Goal: Use online tool/utility: Utilize a website feature to perform a specific function

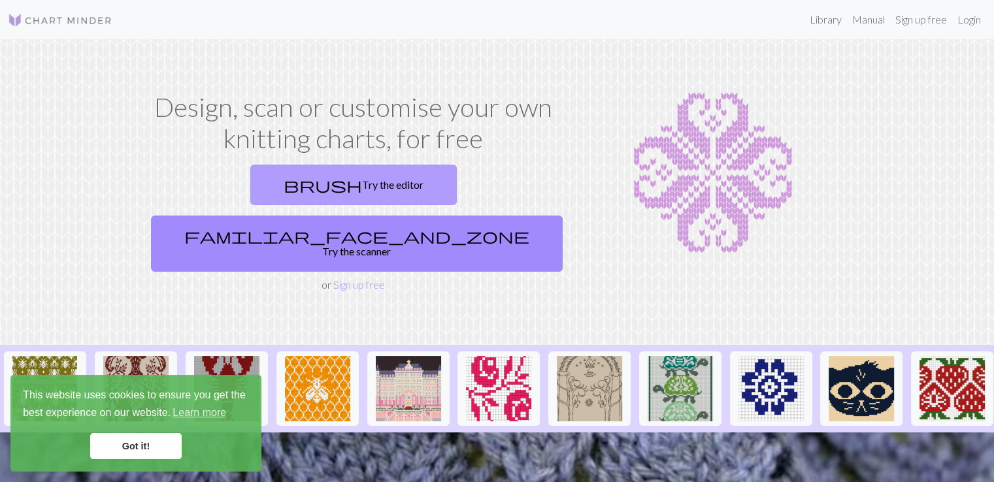
click at [253, 178] on link "brush Try the editor" at bounding box center [353, 185] width 206 height 40
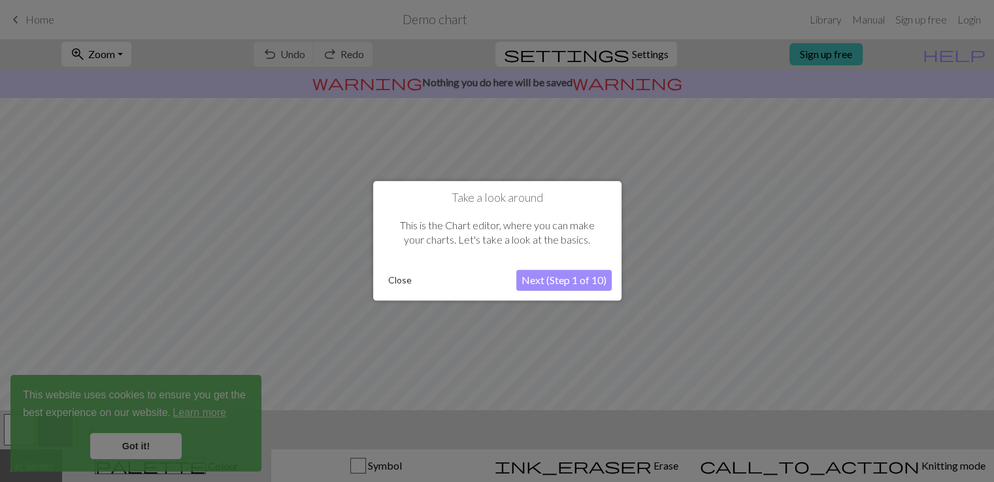
click at [547, 285] on button "Next (Step 1 of 10)" at bounding box center [563, 280] width 95 height 21
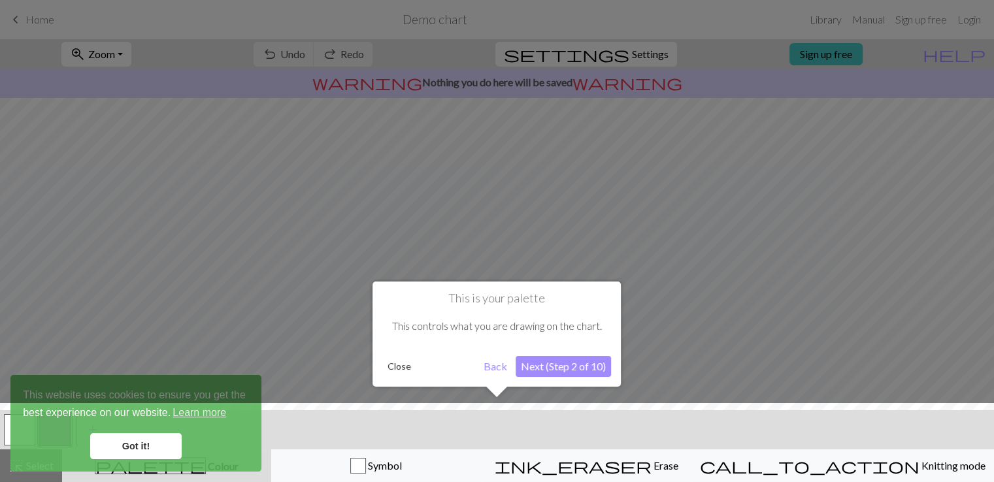
click at [557, 370] on button "Next (Step 2 of 10)" at bounding box center [562, 366] width 95 height 21
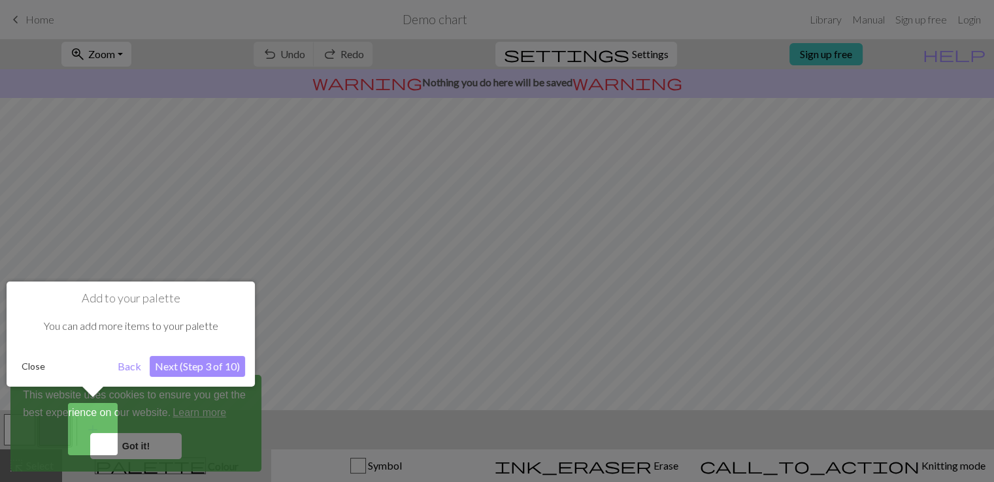
click at [202, 368] on button "Next (Step 3 of 10)" at bounding box center [197, 366] width 95 height 21
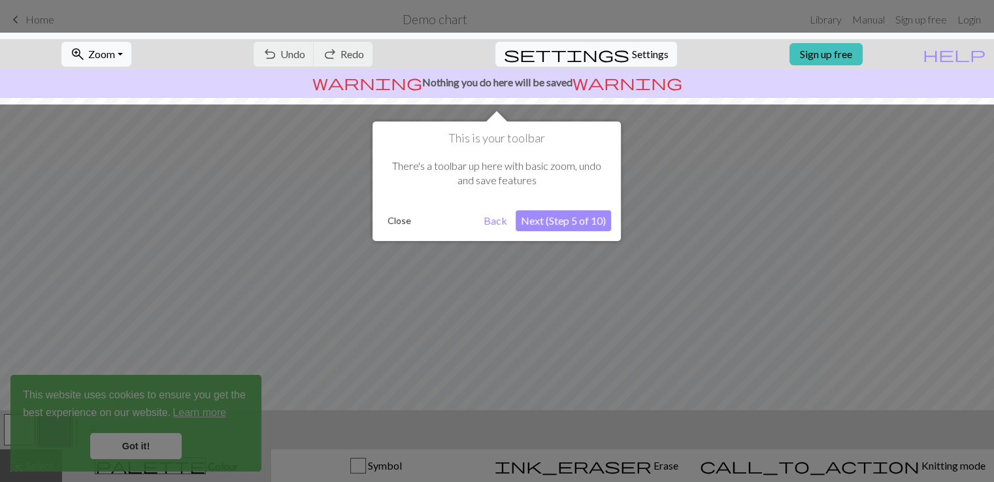
click at [557, 220] on button "Next (Step 5 of 10)" at bounding box center [562, 220] width 95 height 21
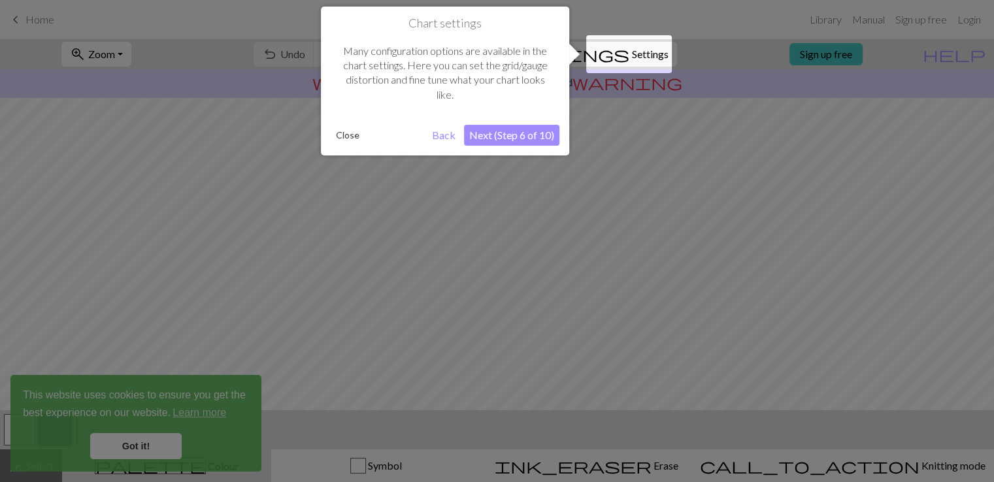
click at [494, 136] on button "Next (Step 6 of 10)" at bounding box center [511, 135] width 95 height 21
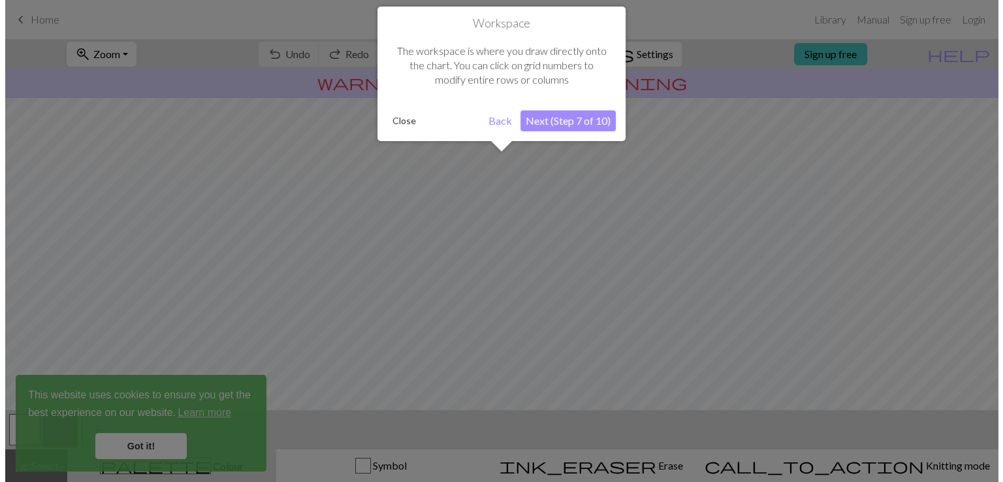
scroll to position [78, 0]
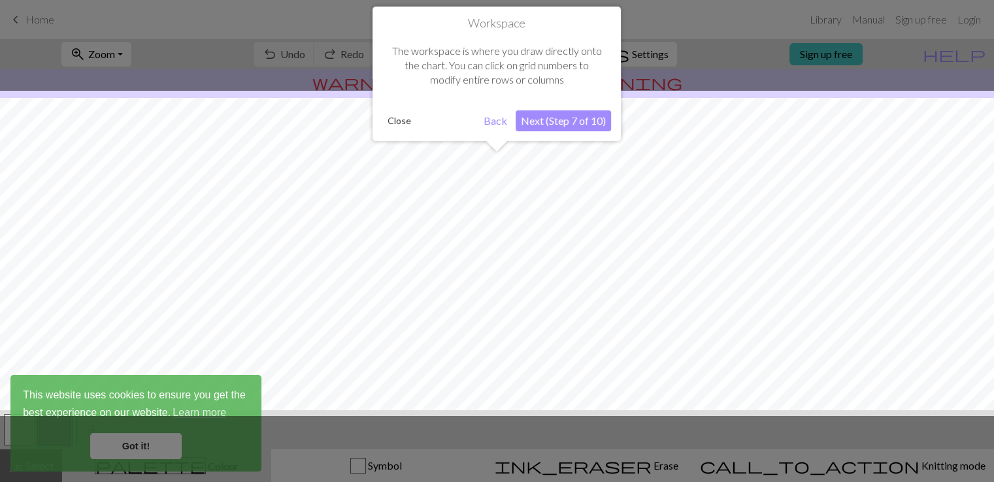
click at [567, 122] on button "Next (Step 7 of 10)" at bounding box center [562, 120] width 95 height 21
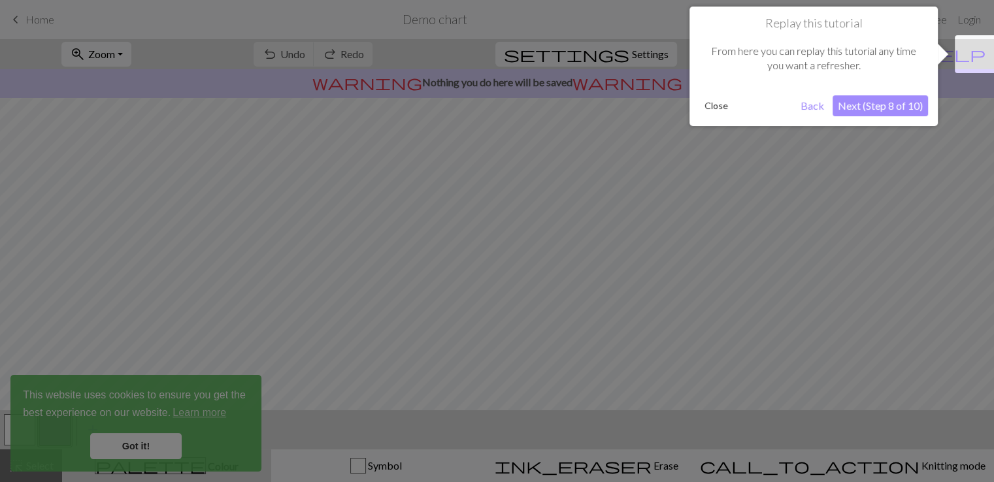
click at [867, 106] on button "Next (Step 8 of 10)" at bounding box center [879, 105] width 95 height 21
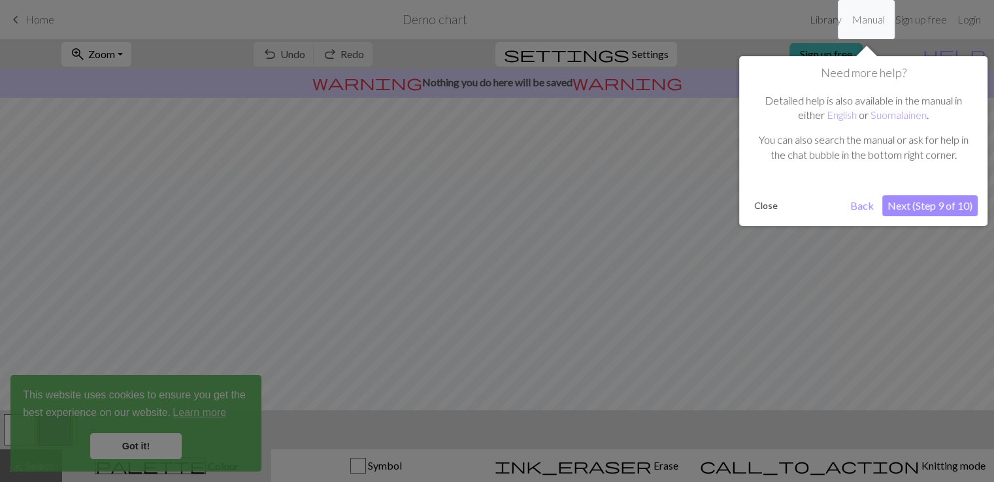
click at [910, 204] on button "Next (Step 9 of 10)" at bounding box center [929, 205] width 95 height 21
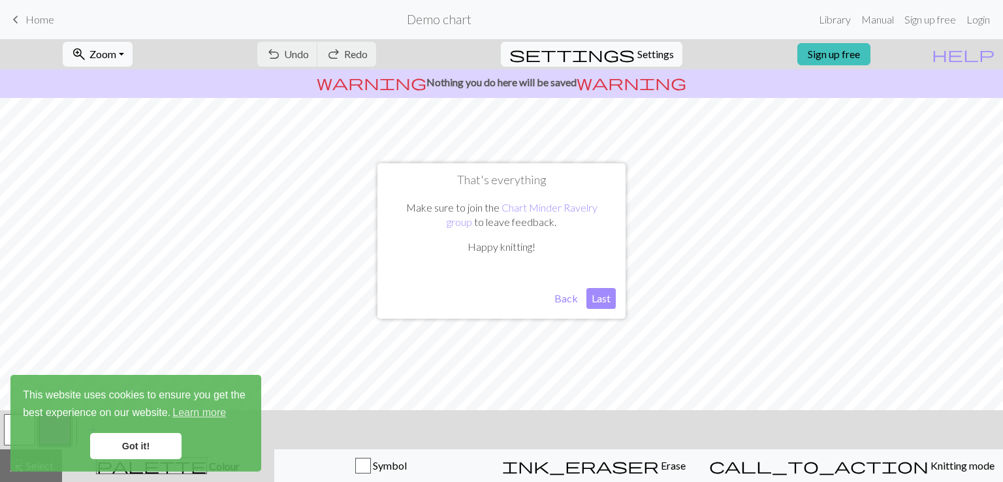
click at [598, 301] on button "Last" at bounding box center [601, 298] width 29 height 21
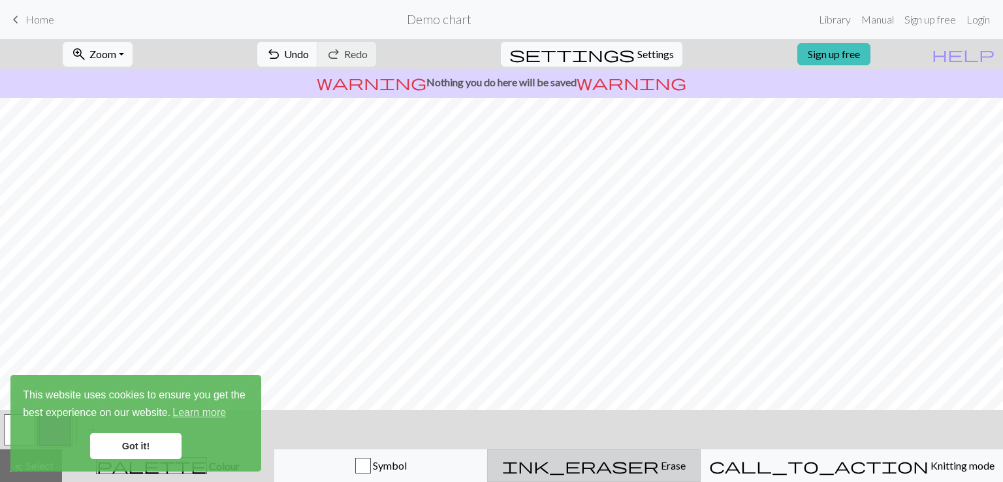
click at [659, 466] on span "Erase" at bounding box center [672, 465] width 27 height 12
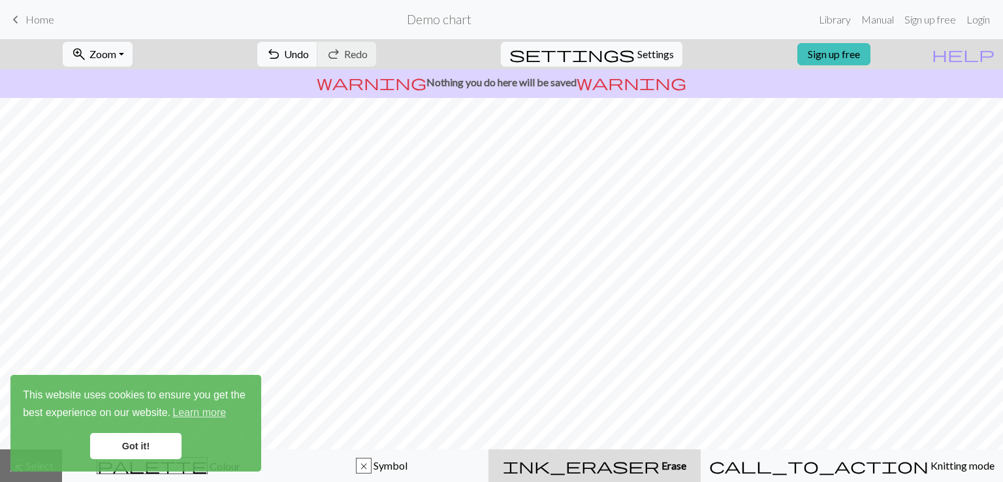
click at [142, 441] on link "Got it!" at bounding box center [135, 446] width 91 height 26
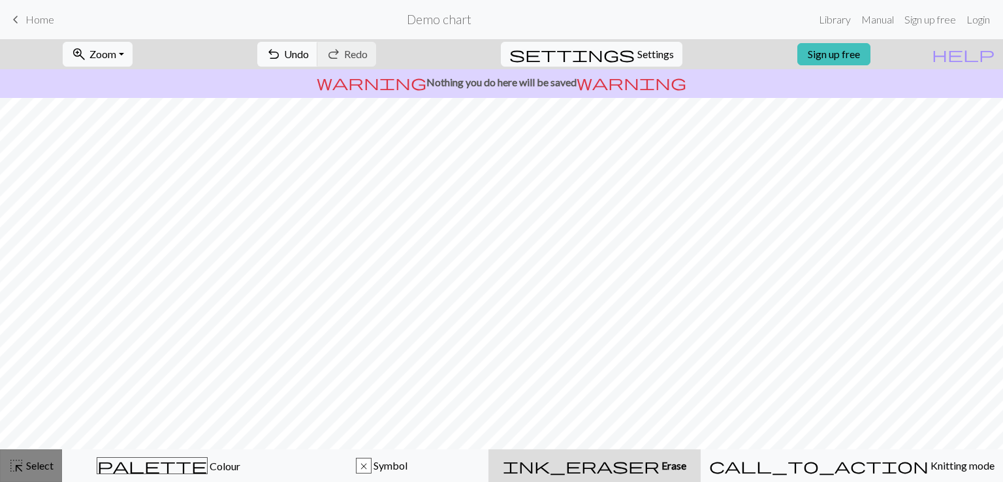
click at [33, 468] on span "Select" at bounding box center [38, 465] width 29 height 12
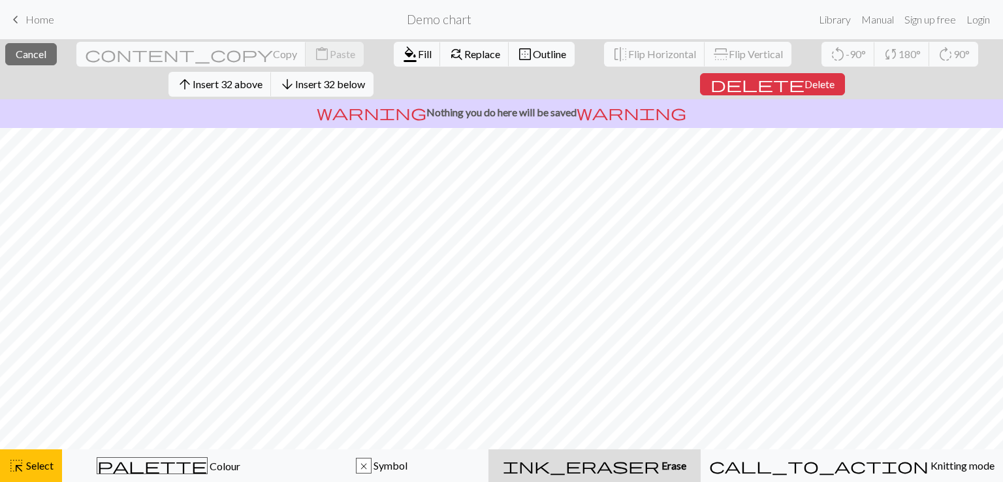
click at [665, 458] on div "ink_eraser Erase Erase" at bounding box center [594, 466] width 197 height 16
click at [638, 459] on span "ink_eraser" at bounding box center [581, 466] width 157 height 18
click at [660, 463] on span "Erase" at bounding box center [673, 465] width 27 height 12
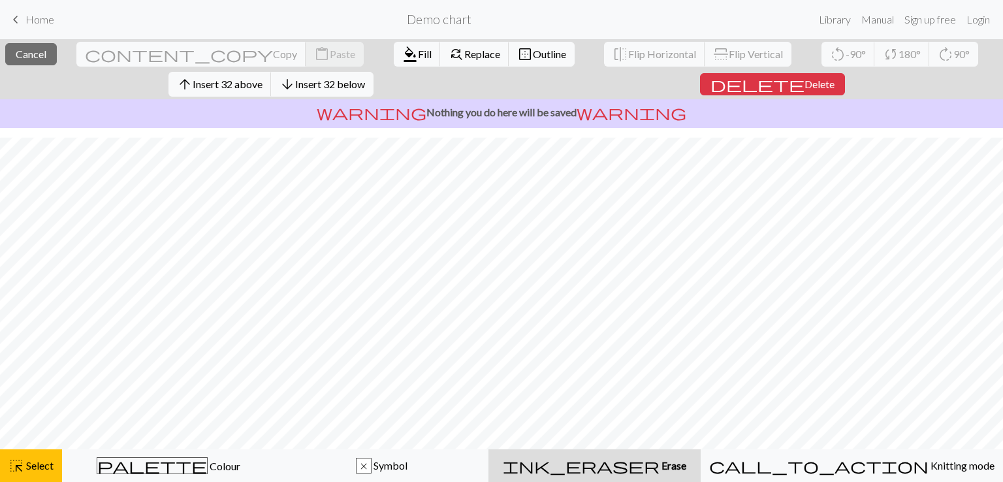
click at [660, 463] on span "Erase" at bounding box center [673, 465] width 27 height 12
click at [39, 459] on span "Select" at bounding box center [38, 465] width 29 height 12
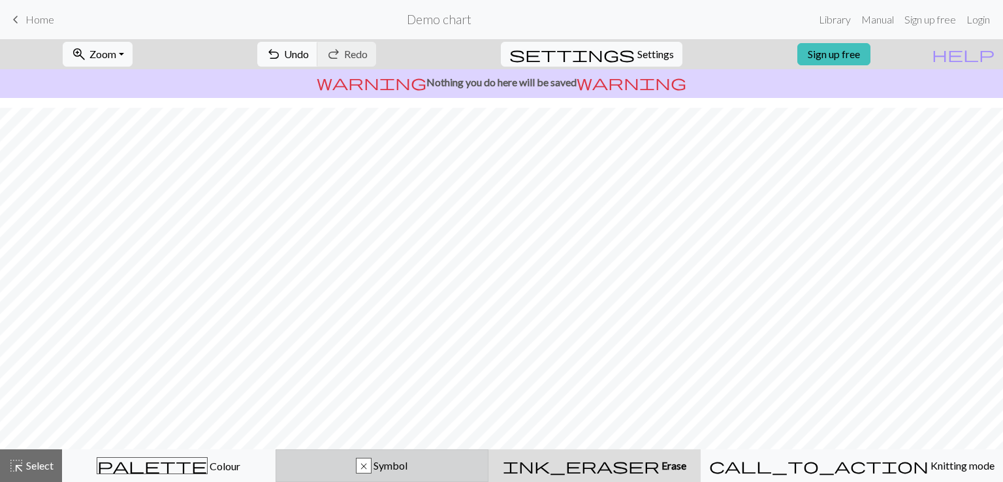
click at [412, 458] on div "x Symbol" at bounding box center [382, 466] width 197 height 16
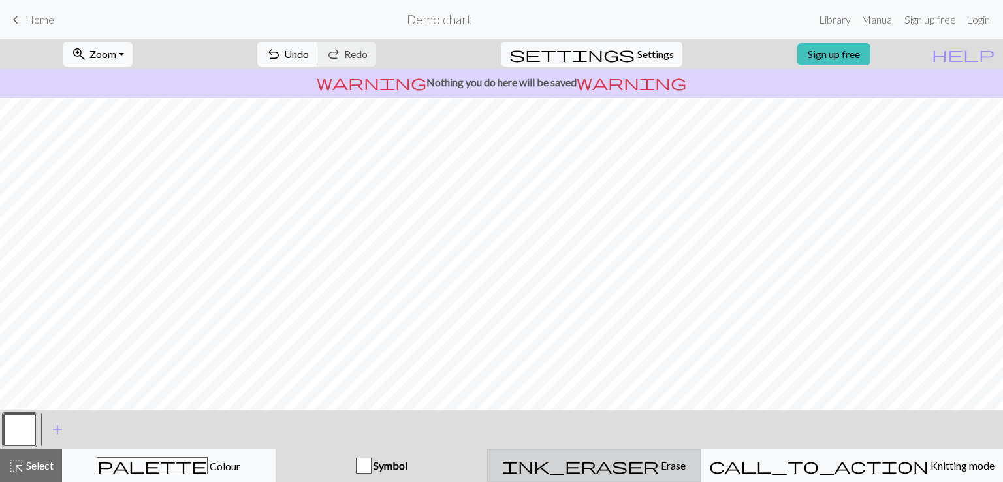
click at [630, 463] on span "ink_eraser" at bounding box center [580, 466] width 157 height 18
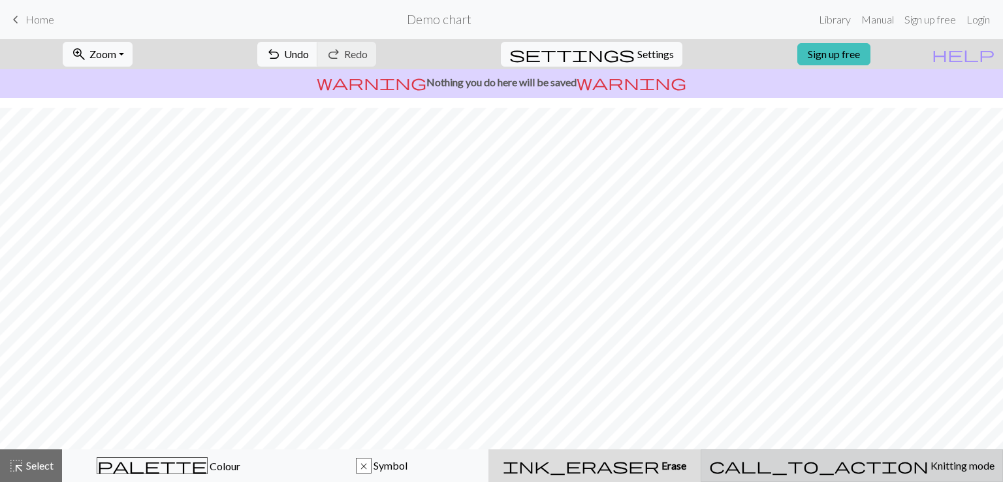
click at [884, 458] on div "call_to_action Knitting mode Knitting mode" at bounding box center [851, 466] width 285 height 16
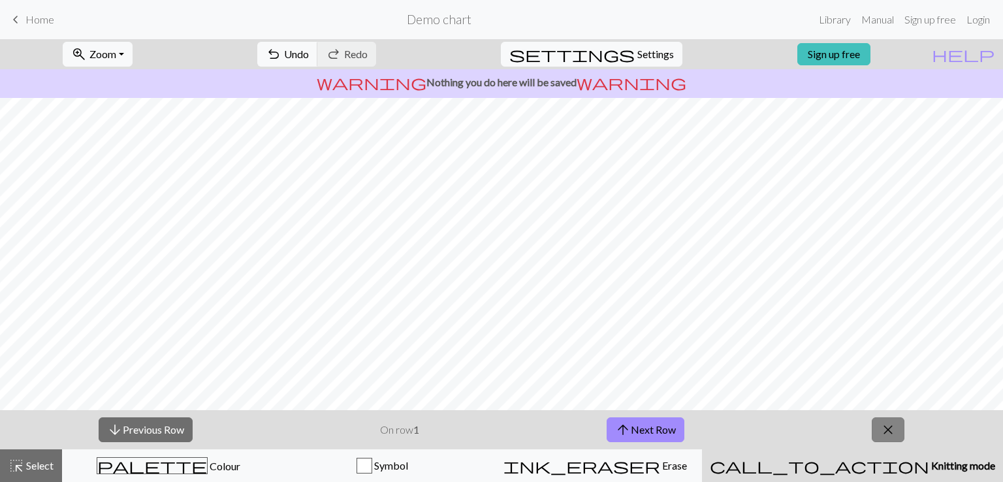
click at [884, 437] on span "close" at bounding box center [889, 430] width 16 height 18
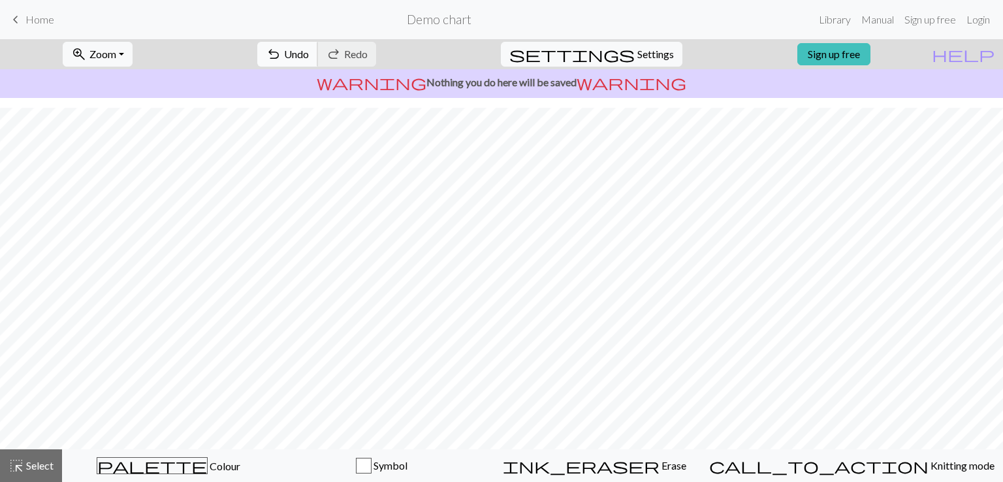
click at [309, 54] on span "Undo" at bounding box center [296, 54] width 25 height 12
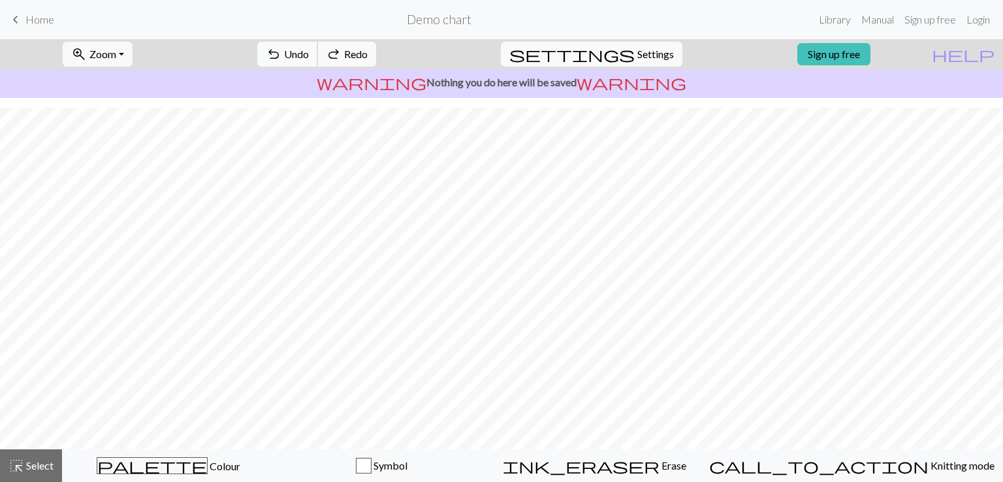
click at [309, 54] on span "Undo" at bounding box center [296, 54] width 25 height 12
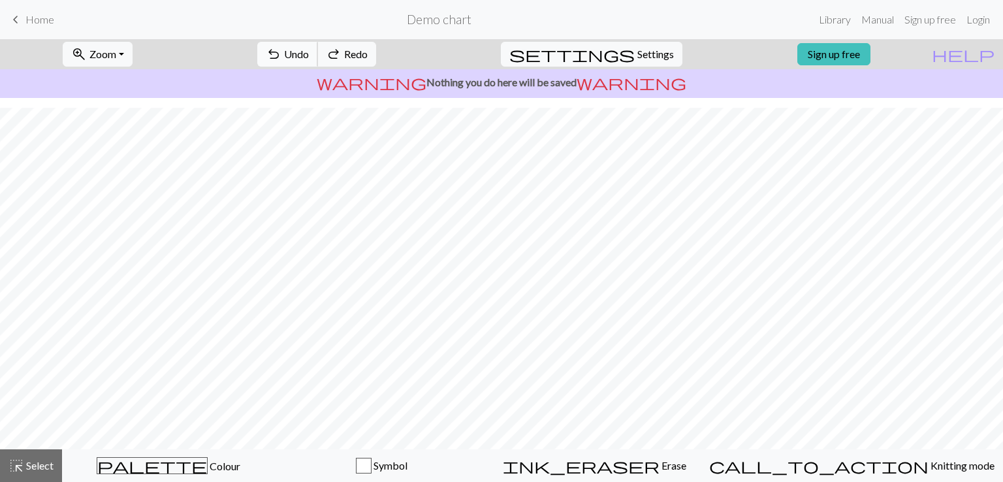
click at [309, 54] on span "Undo" at bounding box center [296, 54] width 25 height 12
click at [348, 54] on div "undo Undo Undo redo Redo Redo" at bounding box center [317, 54] width 138 height 30
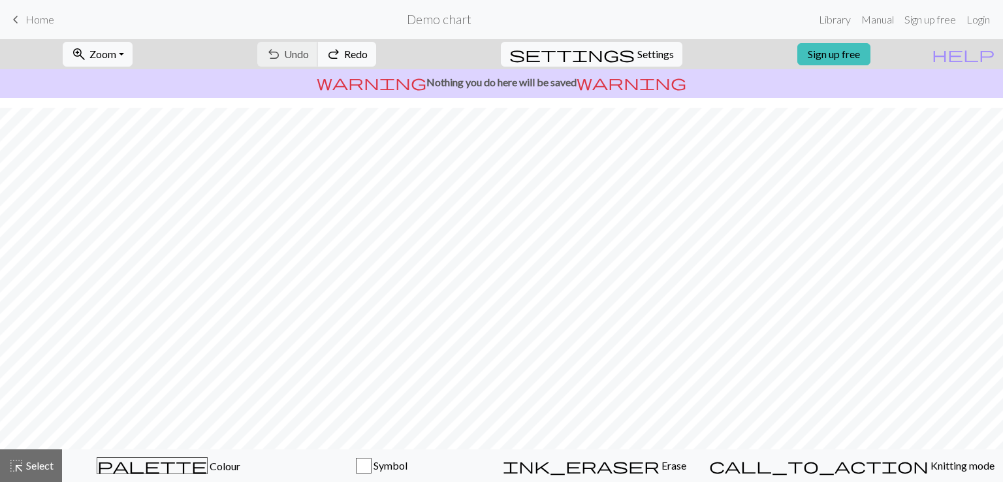
click at [348, 54] on div "undo Undo Undo redo Redo Redo" at bounding box center [317, 54] width 138 height 30
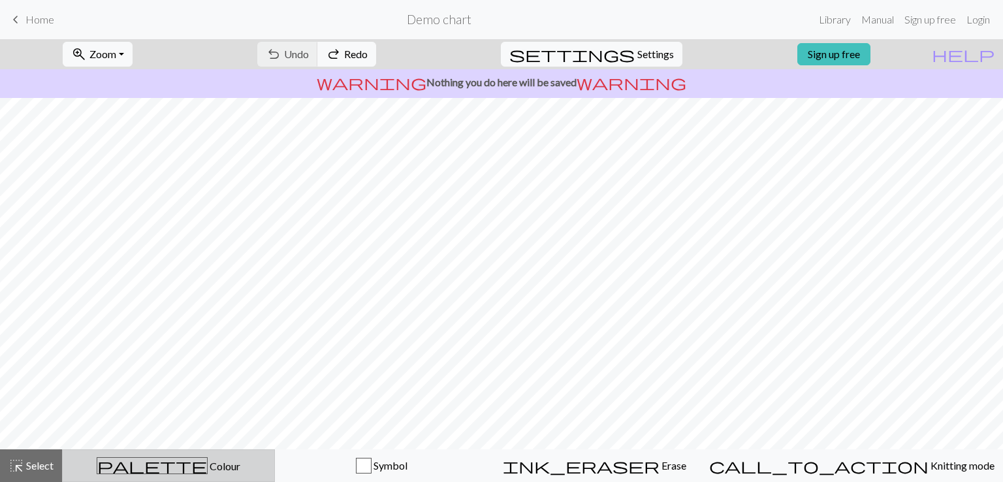
click at [208, 471] on span "Colour" at bounding box center [224, 466] width 33 height 12
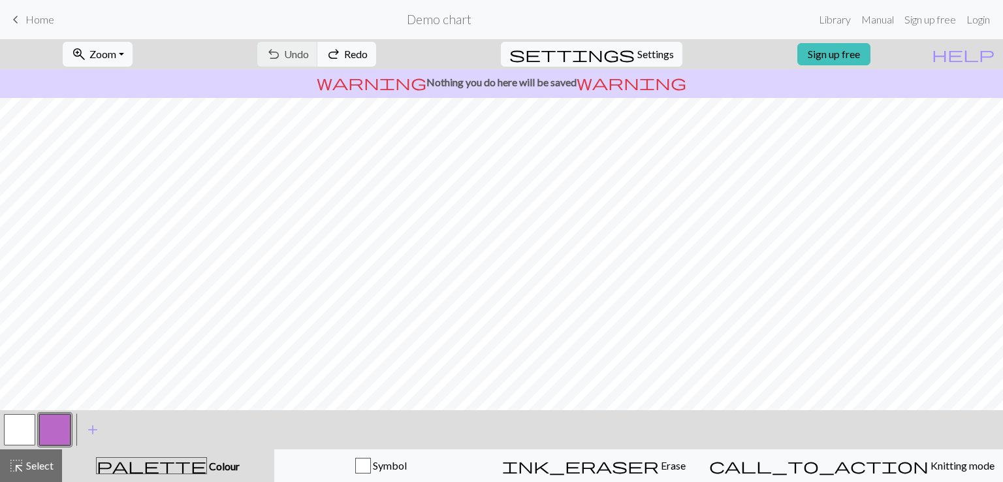
click at [14, 434] on button "button" at bounding box center [19, 429] width 31 height 31
click at [207, 460] on span "Colour" at bounding box center [223, 466] width 33 height 12
click at [207, 471] on span "Colour" at bounding box center [223, 466] width 33 height 12
click at [165, 464] on span "palette" at bounding box center [152, 466] width 110 height 18
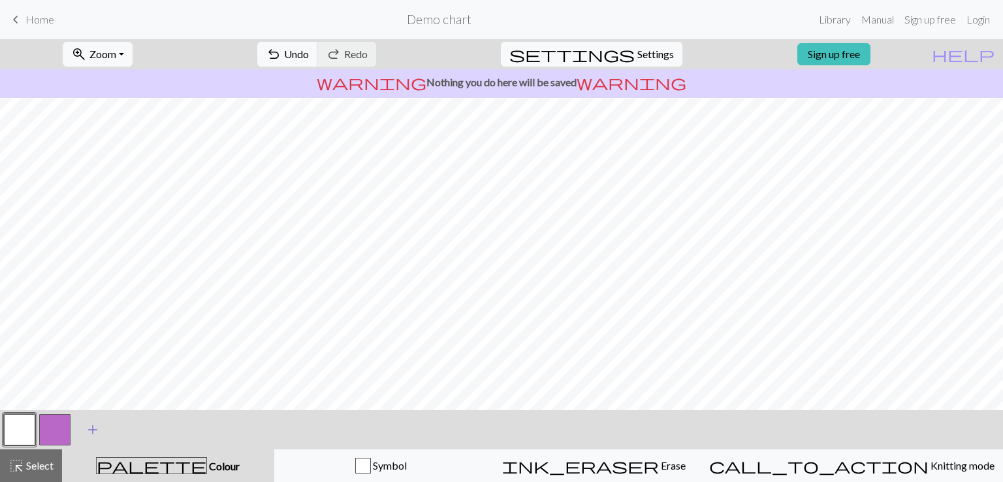
click at [89, 425] on span "add" at bounding box center [93, 430] width 16 height 18
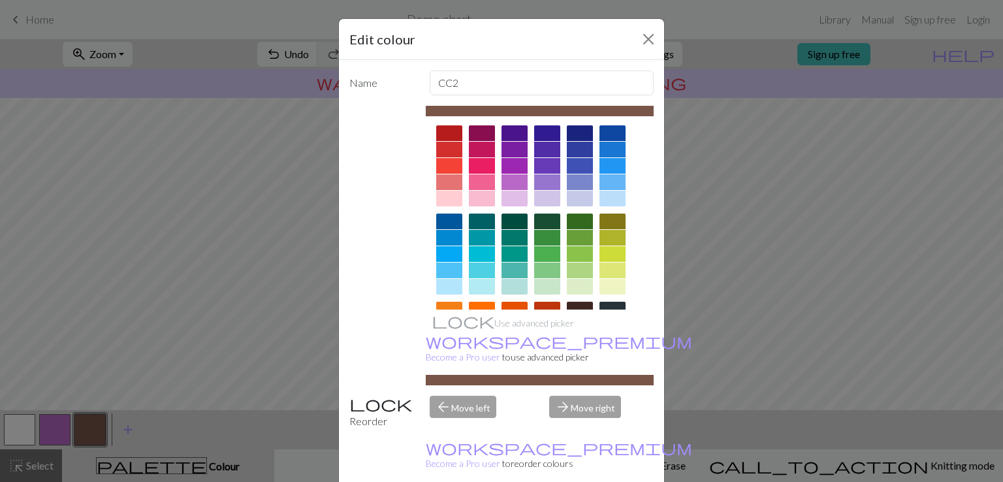
scroll to position [0, 0]
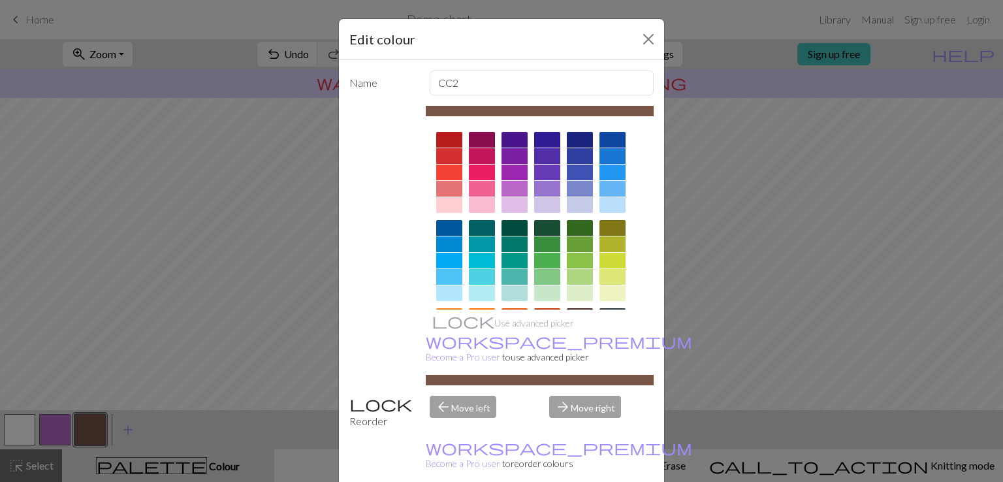
click at [542, 238] on div at bounding box center [547, 244] width 26 height 16
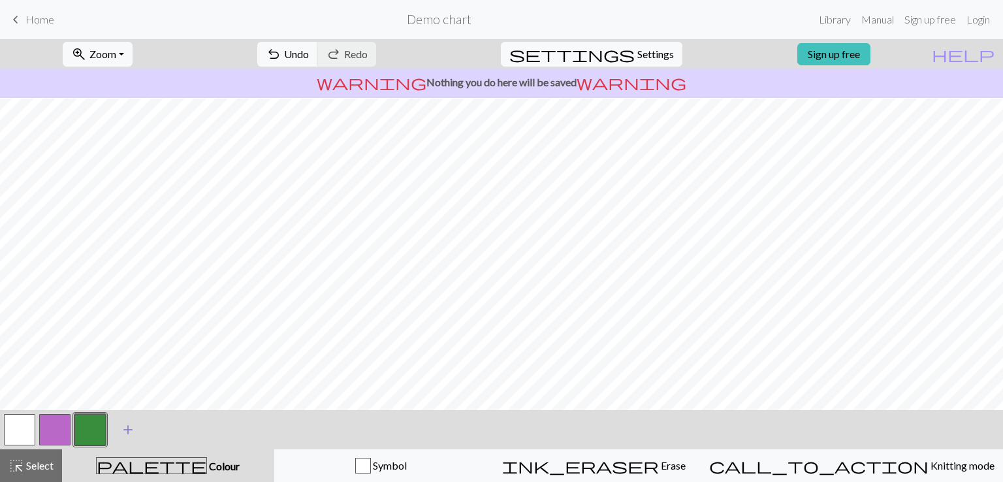
click at [130, 429] on span "add" at bounding box center [128, 430] width 16 height 18
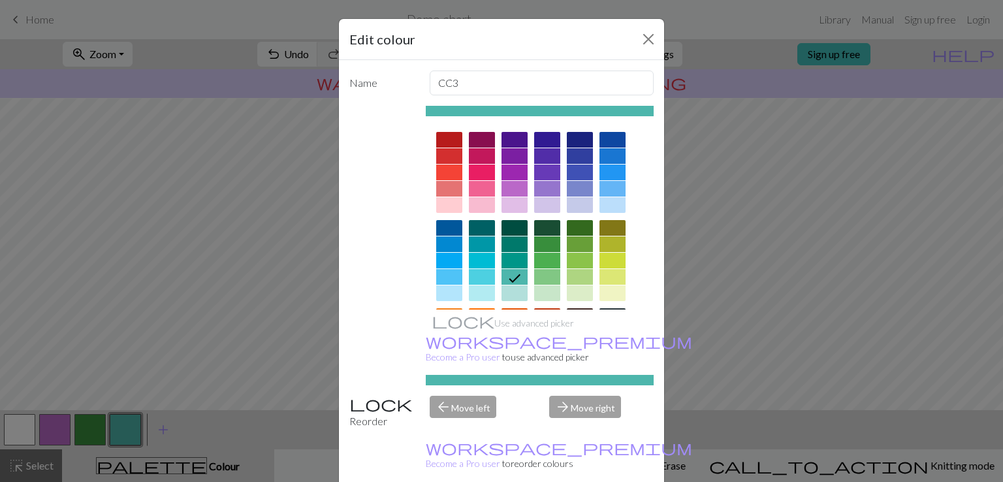
click at [19, 430] on div "Edit colour Name CC3 Use advanced picker workspace_premium Become a Pro user to…" at bounding box center [501, 241] width 1003 height 482
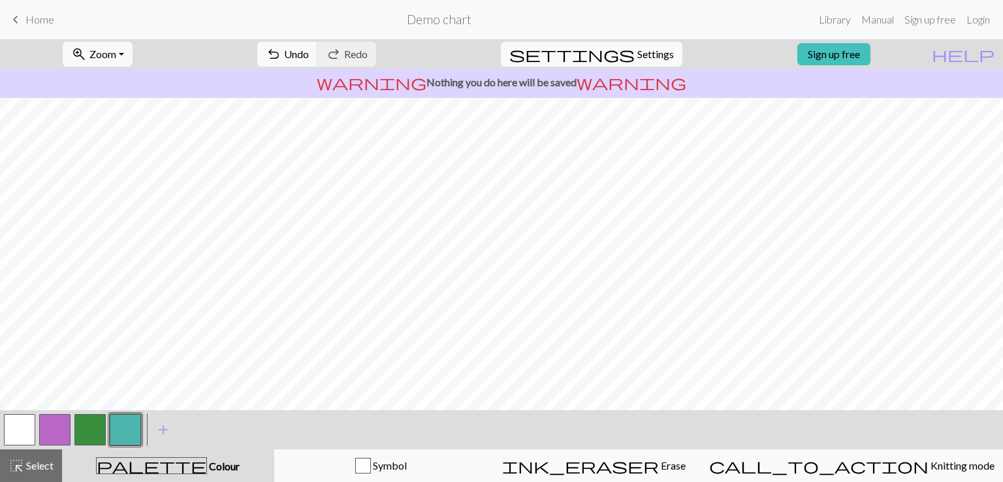
click at [23, 427] on button "button" at bounding box center [19, 429] width 31 height 31
click at [93, 429] on button "button" at bounding box center [89, 429] width 31 height 31
click at [18, 427] on button "button" at bounding box center [19, 429] width 31 height 31
click at [91, 433] on button "button" at bounding box center [89, 429] width 31 height 31
click at [18, 434] on button "button" at bounding box center [19, 429] width 31 height 31
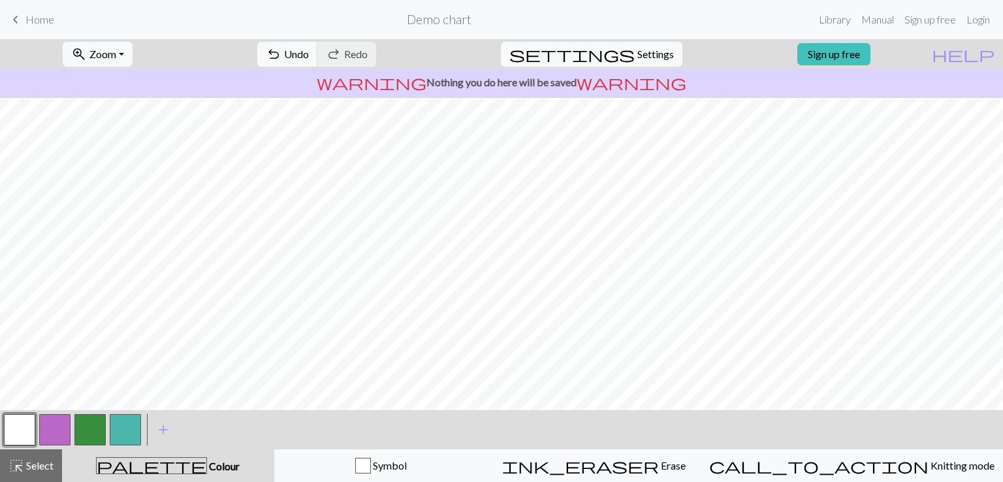
click at [89, 412] on div at bounding box center [90, 429] width 35 height 35
click at [90, 429] on button "button" at bounding box center [89, 429] width 31 height 31
click at [88, 433] on button "button" at bounding box center [89, 429] width 31 height 31
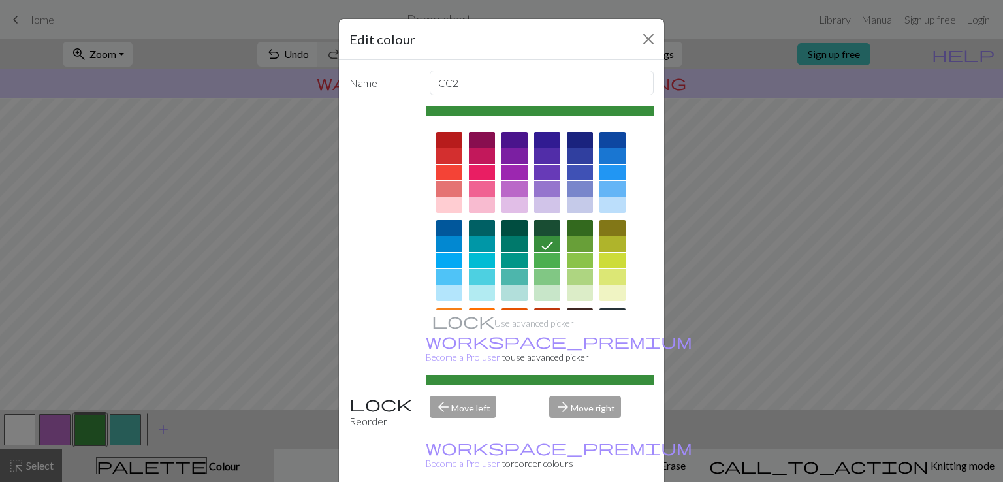
click at [86, 427] on div "Edit colour Name CC2 Use advanced picker workspace_premium Become a Pro user to…" at bounding box center [501, 241] width 1003 height 482
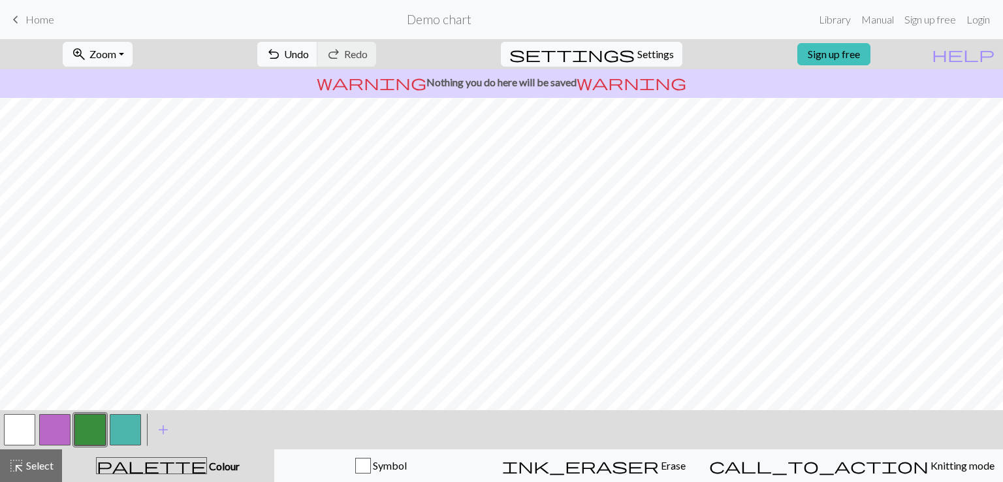
click at [16, 419] on button "button" at bounding box center [19, 429] width 31 height 31
click at [80, 427] on button "button" at bounding box center [89, 429] width 31 height 31
click at [11, 436] on button "button" at bounding box center [19, 429] width 31 height 31
click at [89, 434] on button "button" at bounding box center [89, 429] width 31 height 31
click at [21, 425] on button "button" at bounding box center [19, 429] width 31 height 31
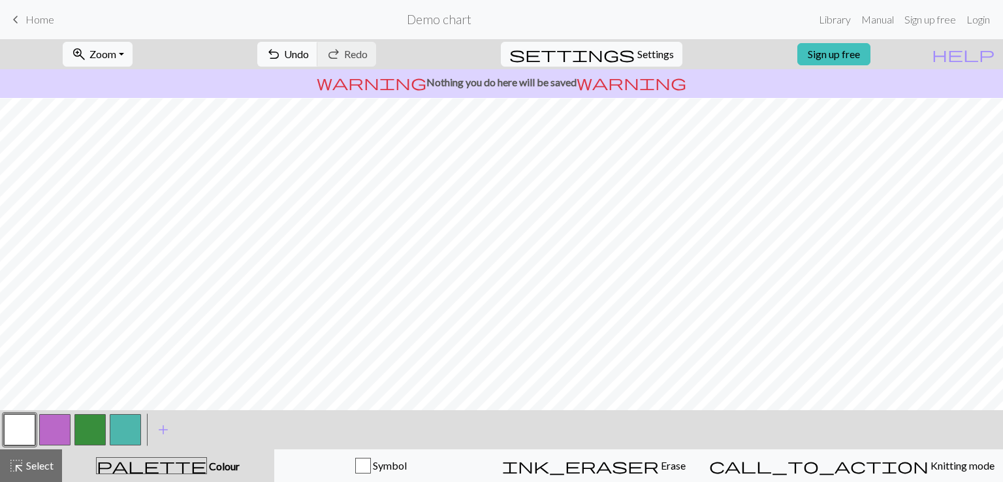
click at [86, 434] on button "button" at bounding box center [89, 429] width 31 height 31
click at [22, 425] on button "button" at bounding box center [19, 429] width 31 height 31
click at [97, 430] on button "button" at bounding box center [89, 429] width 31 height 31
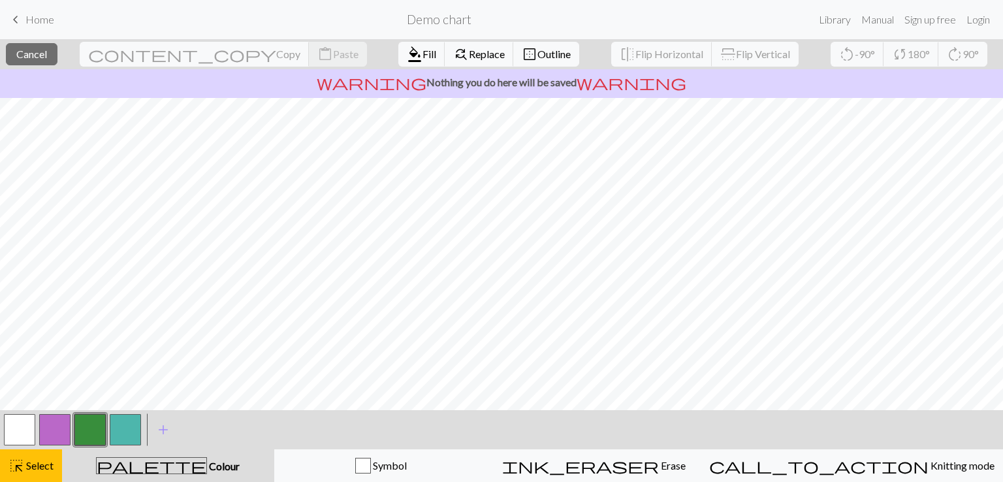
click at [88, 436] on button "button" at bounding box center [89, 429] width 31 height 31
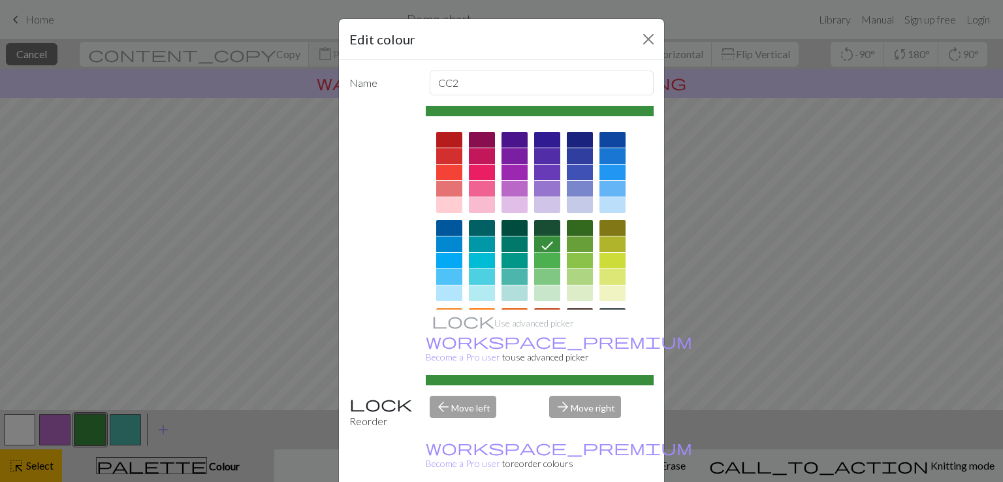
click at [545, 240] on icon at bounding box center [548, 246] width 16 height 16
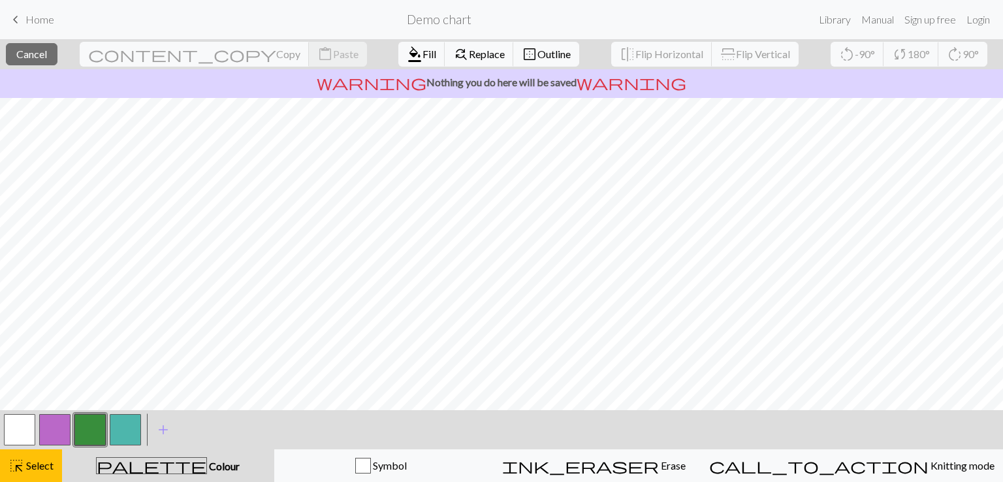
click at [178, 457] on div "palette Colour Colour" at bounding box center [168, 465] width 197 height 17
click at [207, 464] on span "Colour" at bounding box center [223, 466] width 33 height 12
click at [207, 463] on span "Colour" at bounding box center [223, 466] width 33 height 12
click at [40, 452] on button "highlight_alt Select Select" at bounding box center [31, 465] width 62 height 33
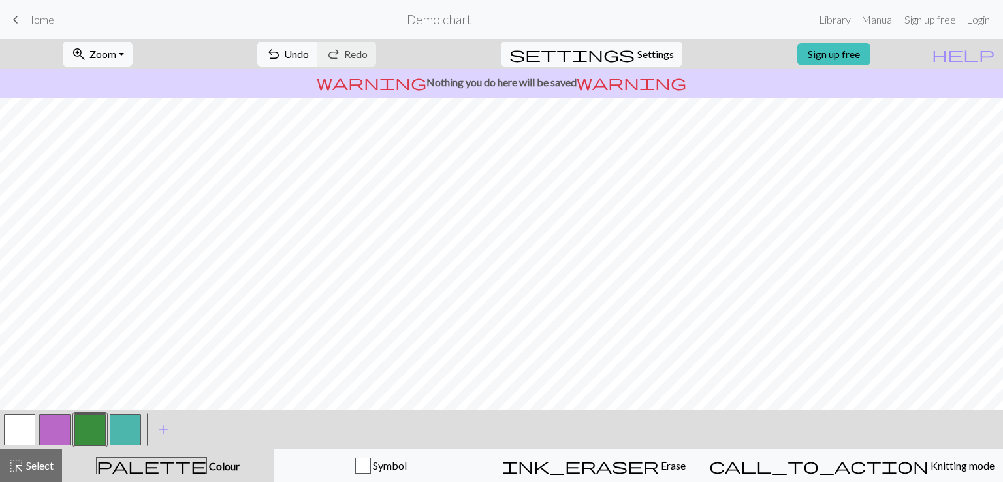
click at [207, 466] on span "Colour" at bounding box center [223, 466] width 33 height 12
click at [20, 430] on button "button" at bounding box center [19, 429] width 31 height 31
click at [86, 437] on button "button" at bounding box center [89, 429] width 31 height 31
click at [16, 426] on button "button" at bounding box center [19, 429] width 31 height 31
click at [88, 427] on button "button" at bounding box center [89, 429] width 31 height 31
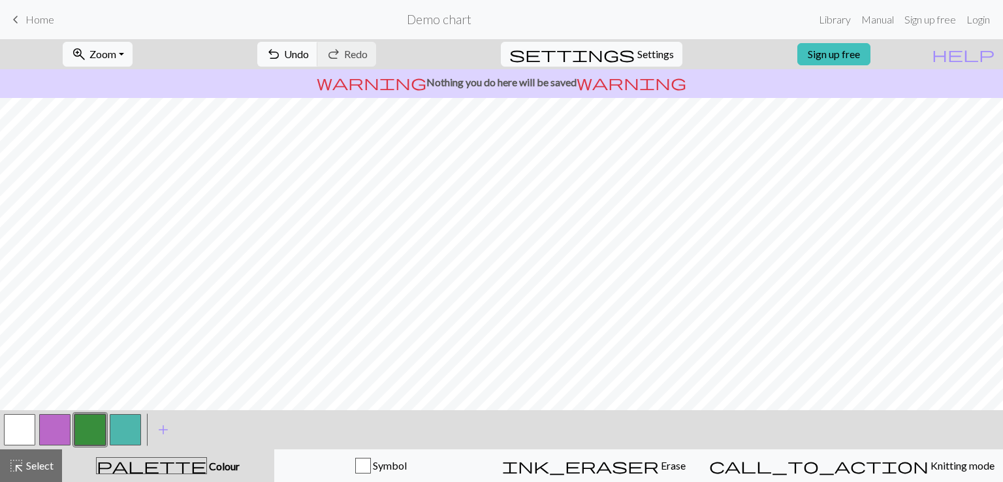
click at [21, 430] on button "button" at bounding box center [19, 429] width 31 height 31
click at [90, 430] on button "button" at bounding box center [89, 429] width 31 height 31
click at [8, 431] on button "button" at bounding box center [19, 429] width 31 height 31
click at [91, 429] on button "button" at bounding box center [89, 429] width 31 height 31
click at [20, 434] on button "button" at bounding box center [19, 429] width 31 height 31
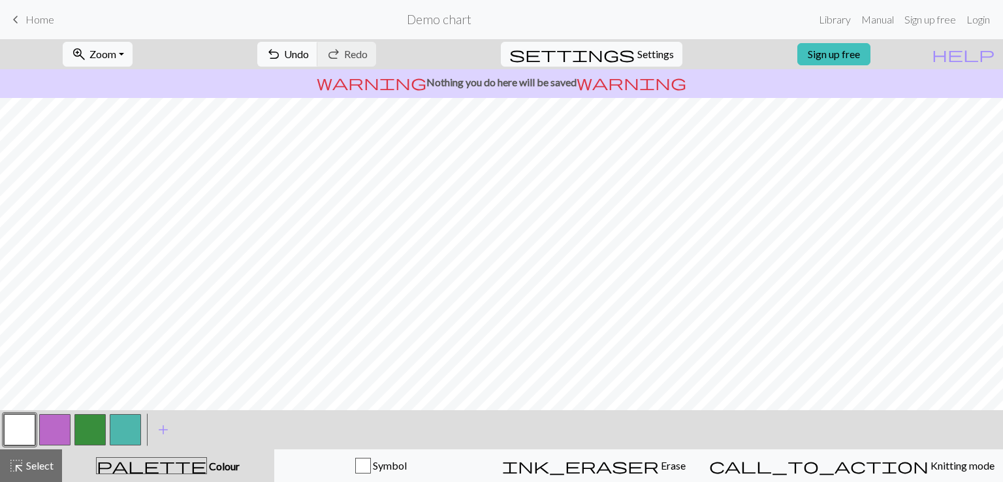
click at [89, 430] on button "button" at bounding box center [89, 429] width 31 height 31
click at [23, 429] on button "button" at bounding box center [19, 429] width 31 height 31
click at [94, 433] on button "button" at bounding box center [89, 429] width 31 height 31
click at [22, 424] on button "button" at bounding box center [19, 429] width 31 height 31
click at [91, 423] on button "button" at bounding box center [89, 429] width 31 height 31
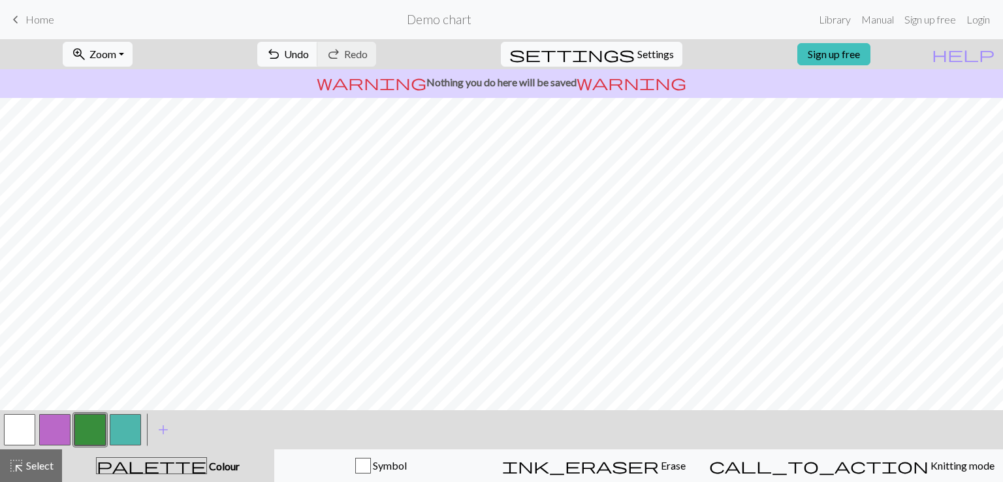
click at [21, 429] on button "button" at bounding box center [19, 429] width 31 height 31
click at [86, 430] on button "button" at bounding box center [89, 429] width 31 height 31
click at [20, 432] on button "button" at bounding box center [19, 429] width 31 height 31
click at [91, 421] on button "button" at bounding box center [89, 429] width 31 height 31
click at [12, 421] on button "button" at bounding box center [19, 429] width 31 height 31
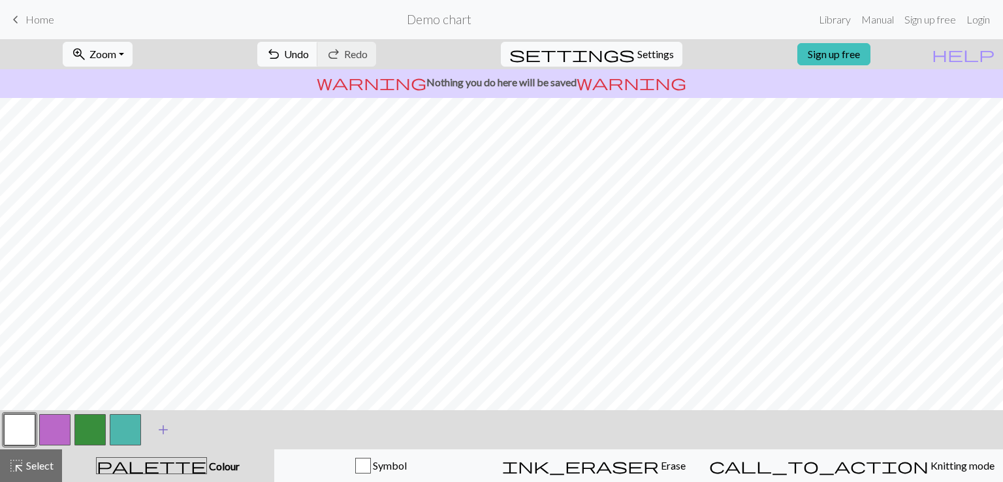
click at [165, 434] on span "add" at bounding box center [163, 430] width 16 height 18
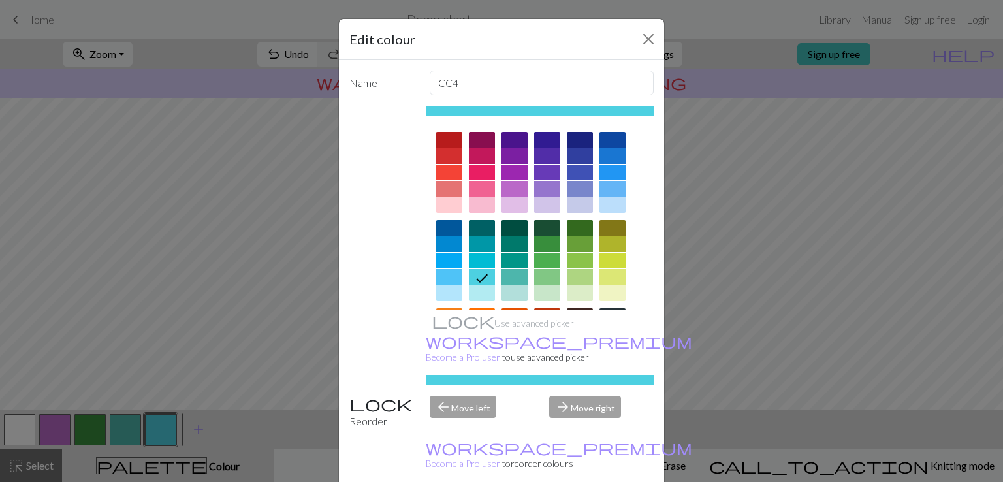
click at [445, 138] on div at bounding box center [449, 140] width 26 height 16
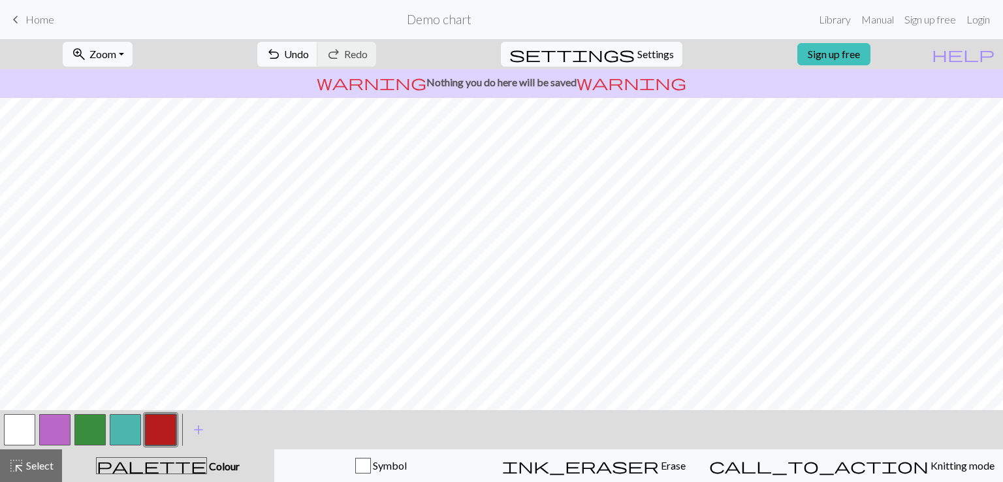
click at [84, 429] on button "button" at bounding box center [89, 429] width 31 height 31
click at [96, 424] on button "button" at bounding box center [89, 429] width 31 height 31
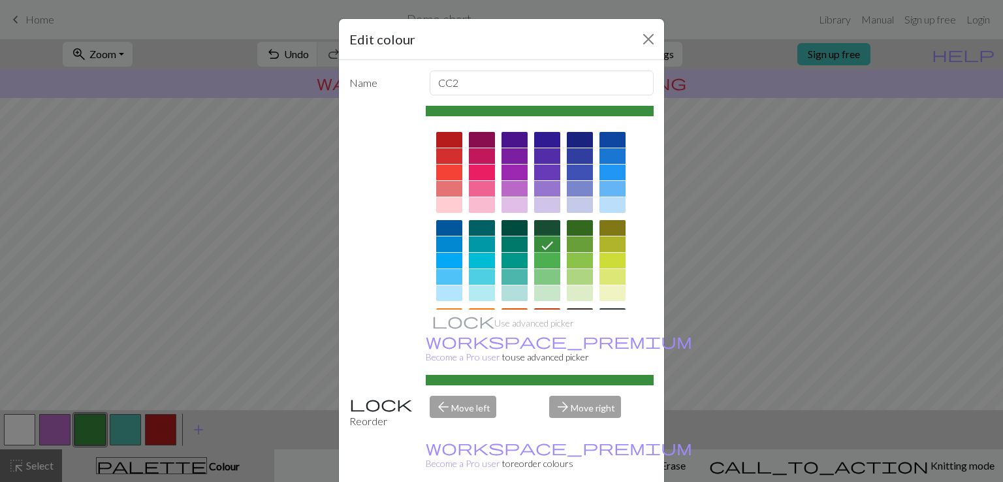
click at [540, 246] on icon at bounding box center [548, 246] width 16 height 16
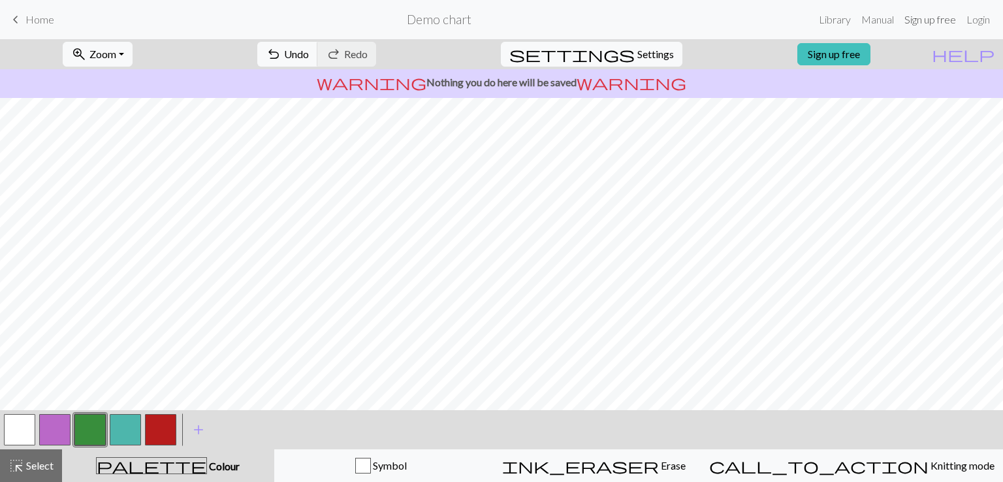
click at [927, 18] on link "Sign up free" at bounding box center [930, 20] width 62 height 26
